Goal: Task Accomplishment & Management: Complete application form

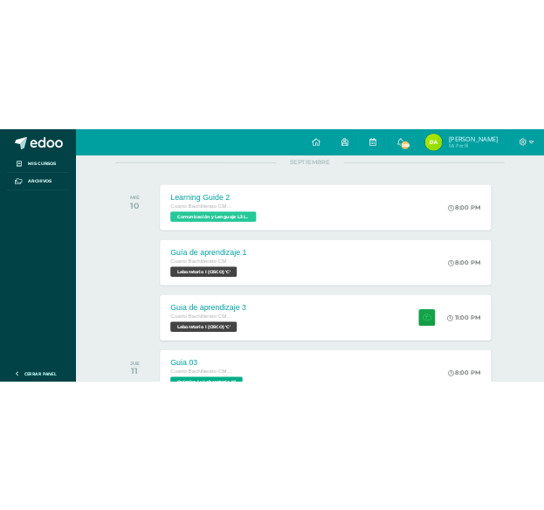
scroll to position [239, 0]
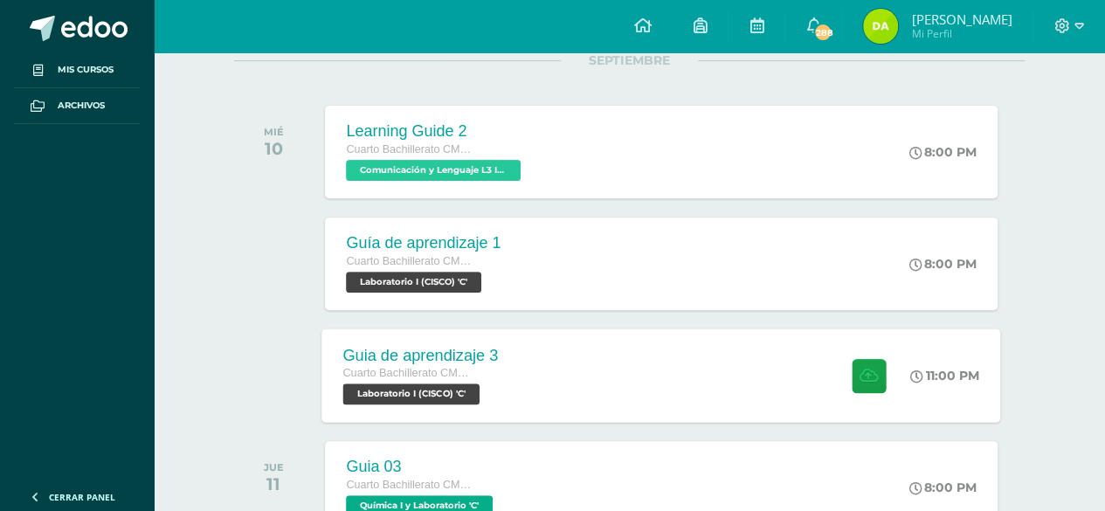
click at [725, 352] on div "Guia de aprendizaje 3 Cuarto Bachillerato CMP Bachillerato en CCLL con Orientac…" at bounding box center [661, 374] width 679 height 93
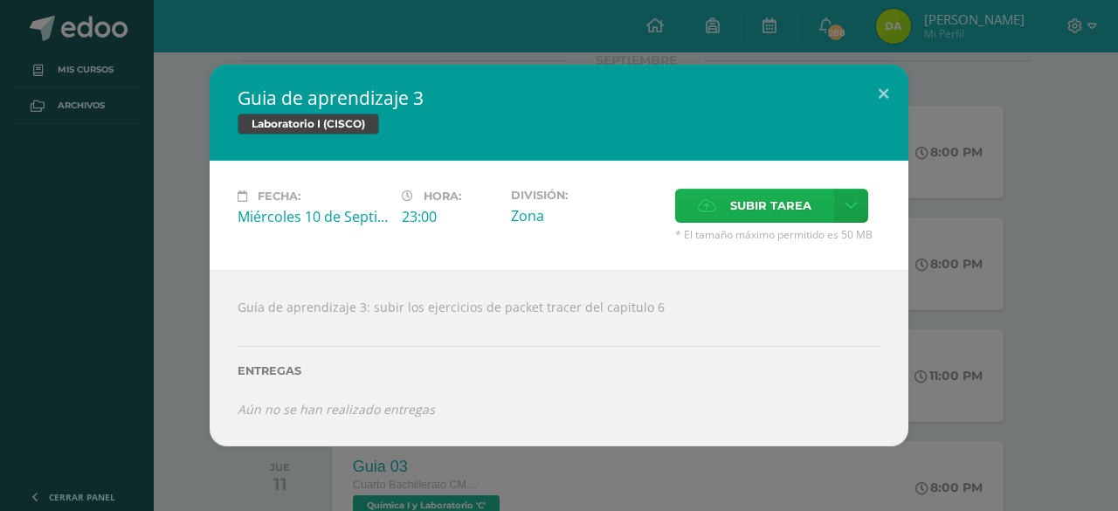
click at [764, 211] on span "Subir tarea" at bounding box center [770, 206] width 81 height 32
click at [0, 0] on input "Subir tarea" at bounding box center [0, 0] width 0 height 0
click at [1021, 144] on div "Guia de aprendizaje 3 Laboratorio I (CISCO) Fecha: [DATE] Hora: 23:00 División:…" at bounding box center [559, 256] width 1104 height 382
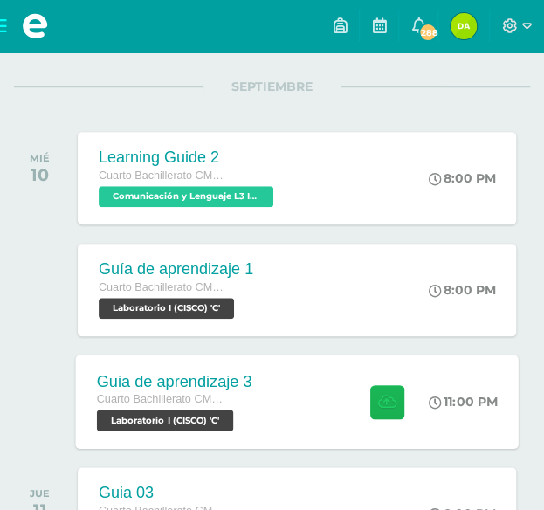
click at [392, 398] on button at bounding box center [386, 401] width 34 height 34
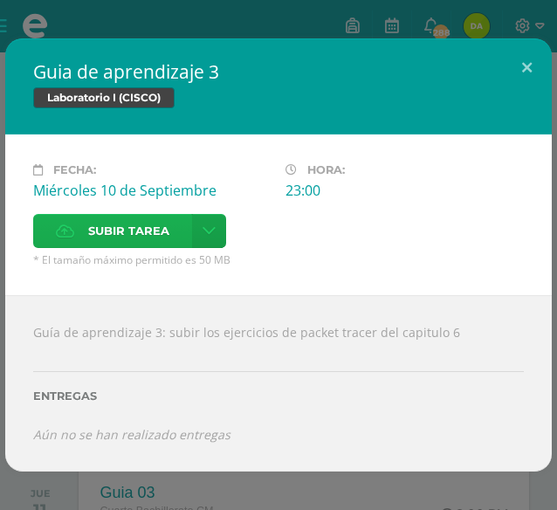
click at [115, 228] on span "Subir tarea" at bounding box center [128, 231] width 81 height 32
click at [0, 0] on input "Subir tarea" at bounding box center [0, 0] width 0 height 0
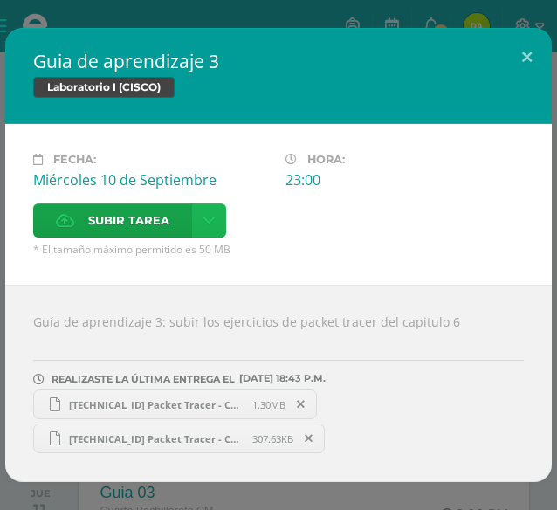
click at [203, 224] on icon at bounding box center [209, 220] width 13 height 15
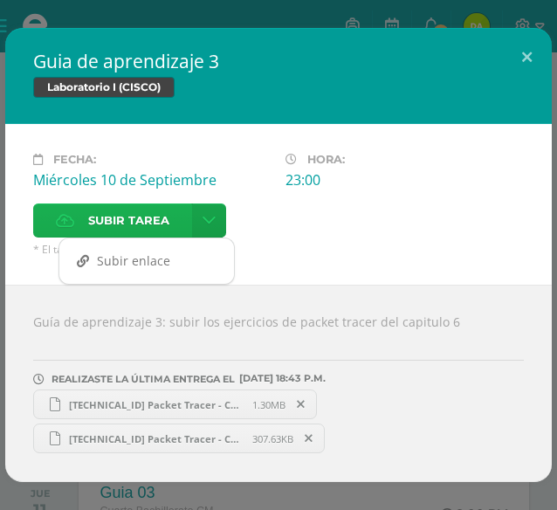
click at [138, 226] on span "Subir tarea" at bounding box center [128, 220] width 81 height 32
click at [0, 0] on input "Subir tarea" at bounding box center [0, 0] width 0 height 0
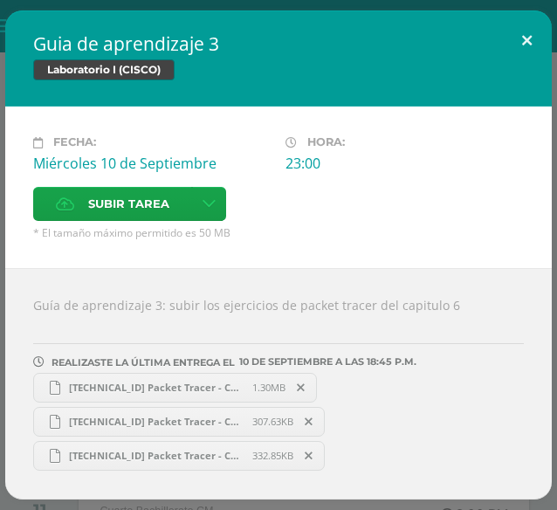
click at [526, 37] on button at bounding box center [527, 39] width 50 height 59
